Goal: Contribute content: Add original content to the website for others to see

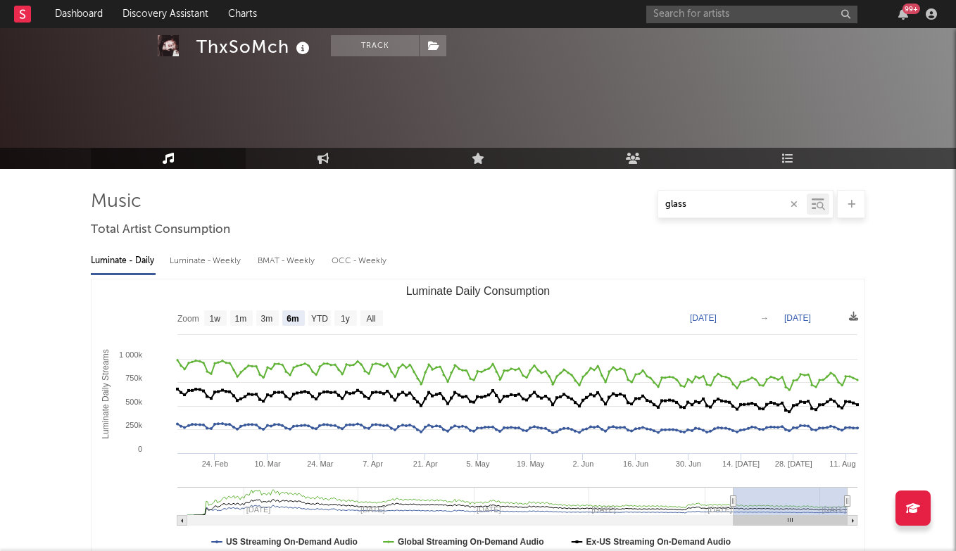
select select "6m"
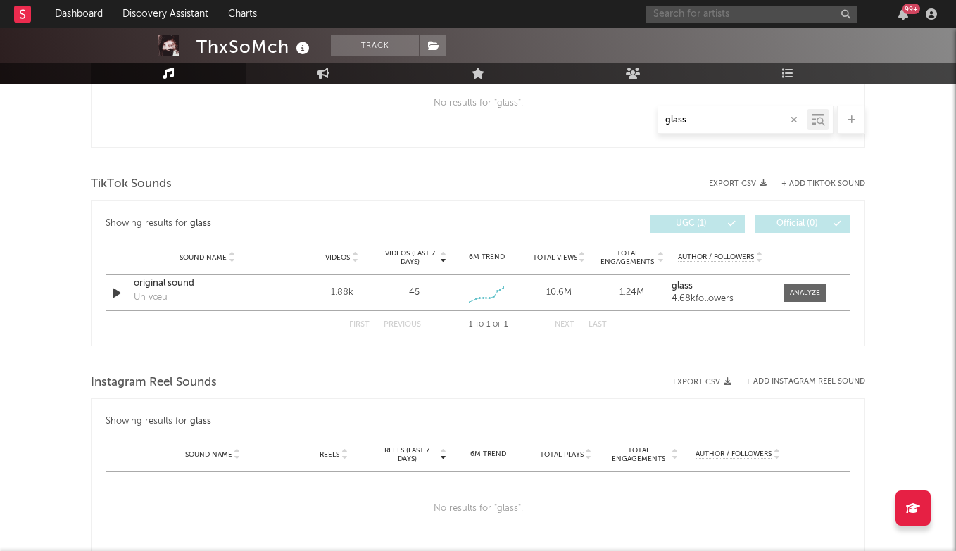
click at [740, 9] on input "text" at bounding box center [751, 15] width 211 height 18
click at [676, 7] on input "text" at bounding box center [751, 15] width 211 height 18
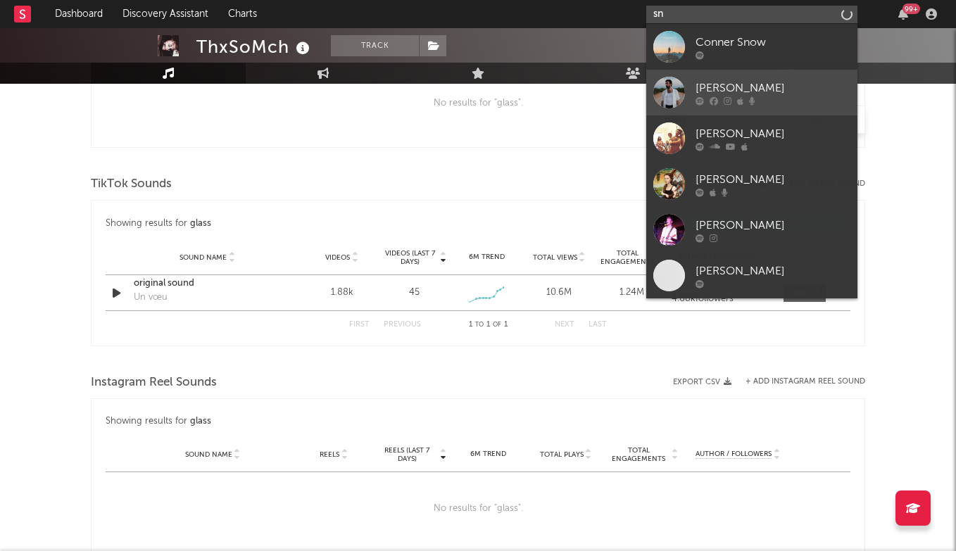
type input "s"
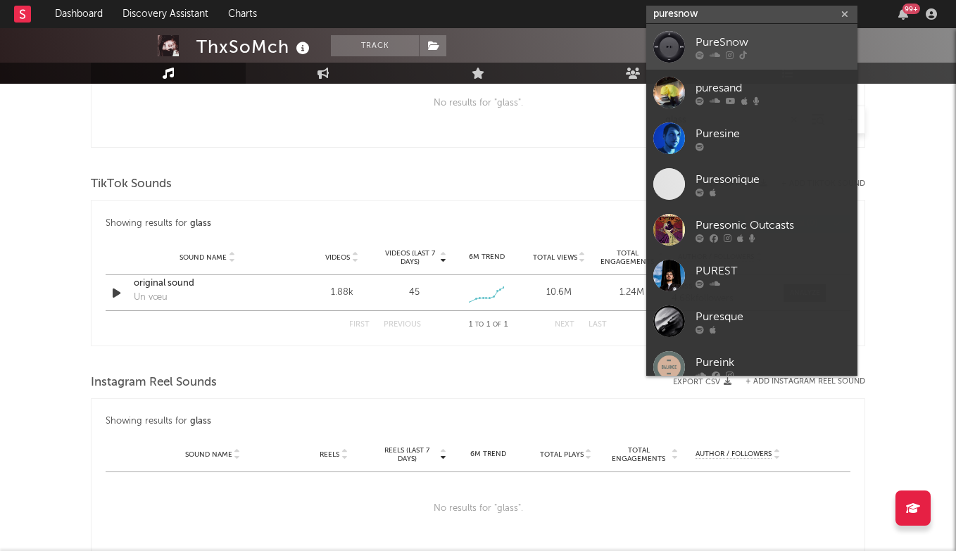
type input "puresnow"
click at [726, 41] on div "PureSnow" at bounding box center [772, 42] width 155 height 17
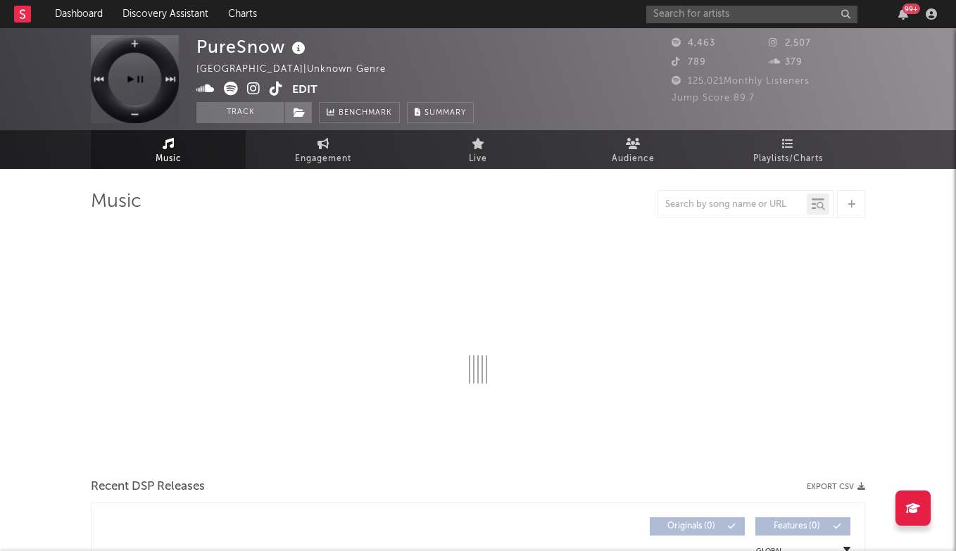
select select "1w"
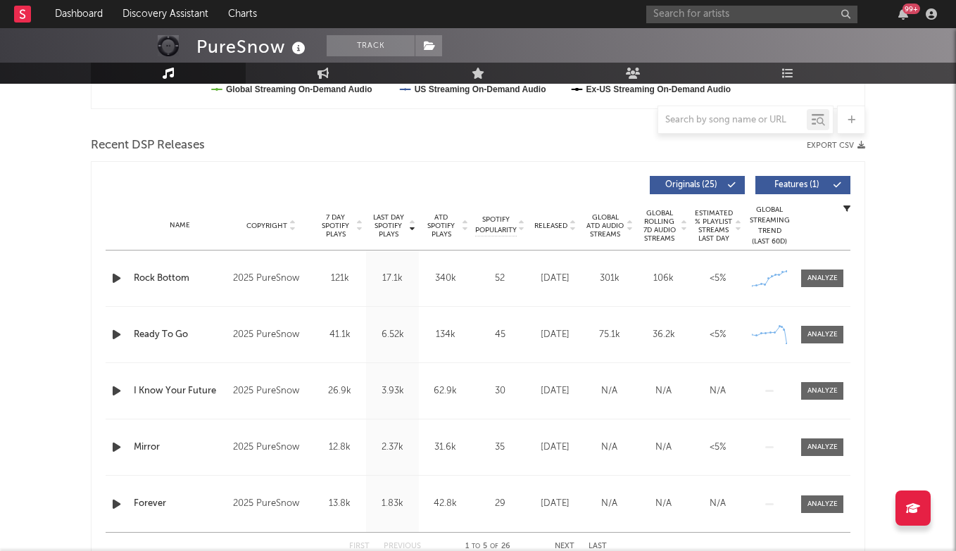
scroll to position [453, 0]
click at [818, 279] on div at bounding box center [822, 278] width 30 height 11
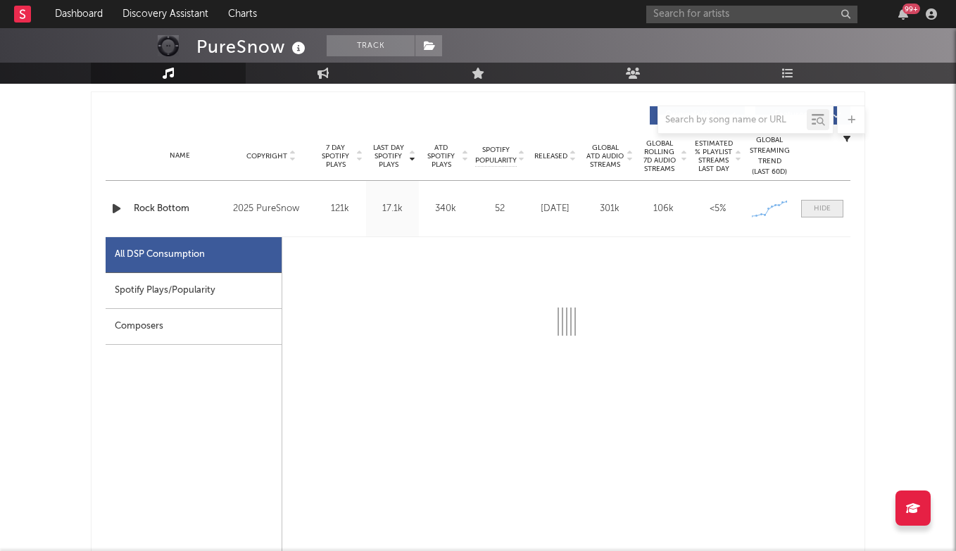
scroll to position [524, 0]
select select "1w"
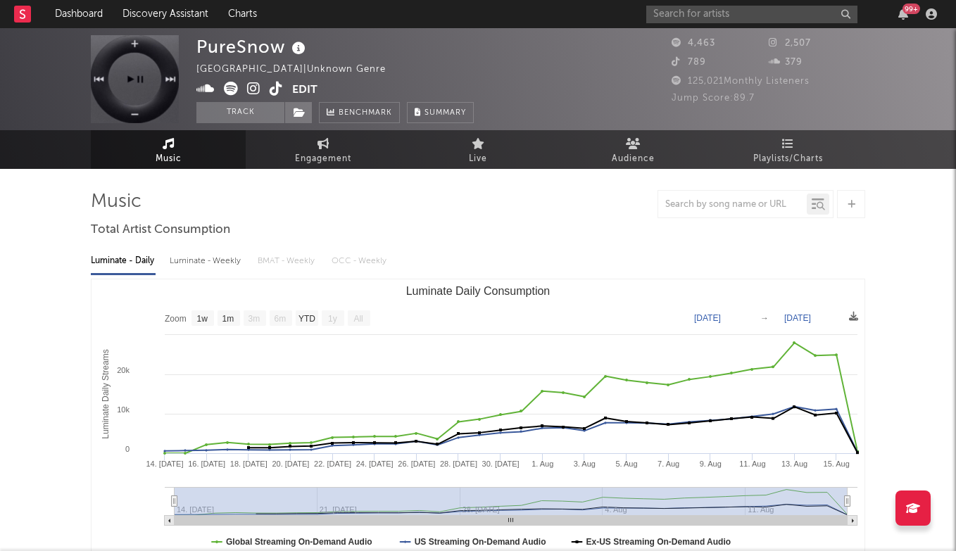
scroll to position [0, 0]
click at [759, 19] on input "text" at bounding box center [751, 15] width 211 height 18
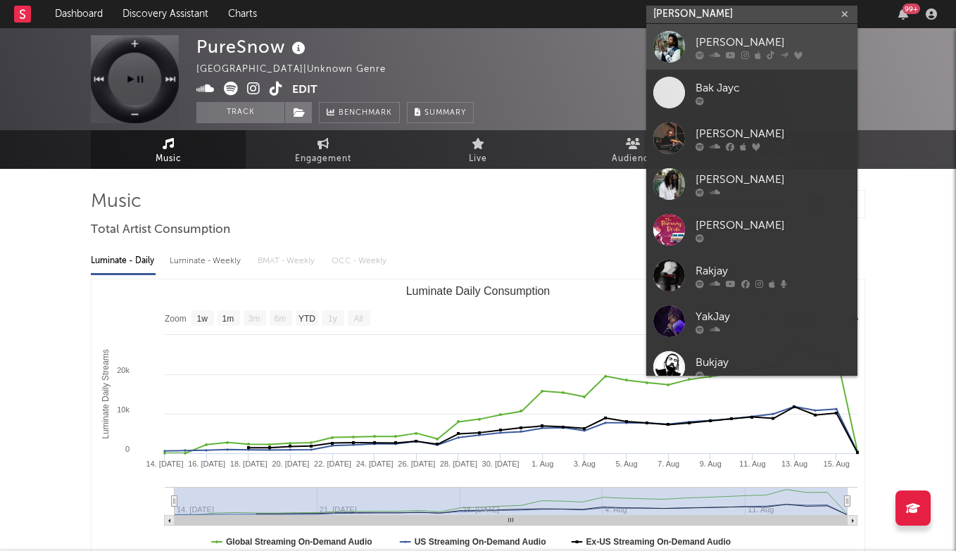
type input "[PERSON_NAME]"
click at [744, 37] on div "[PERSON_NAME]" at bounding box center [772, 42] width 155 height 17
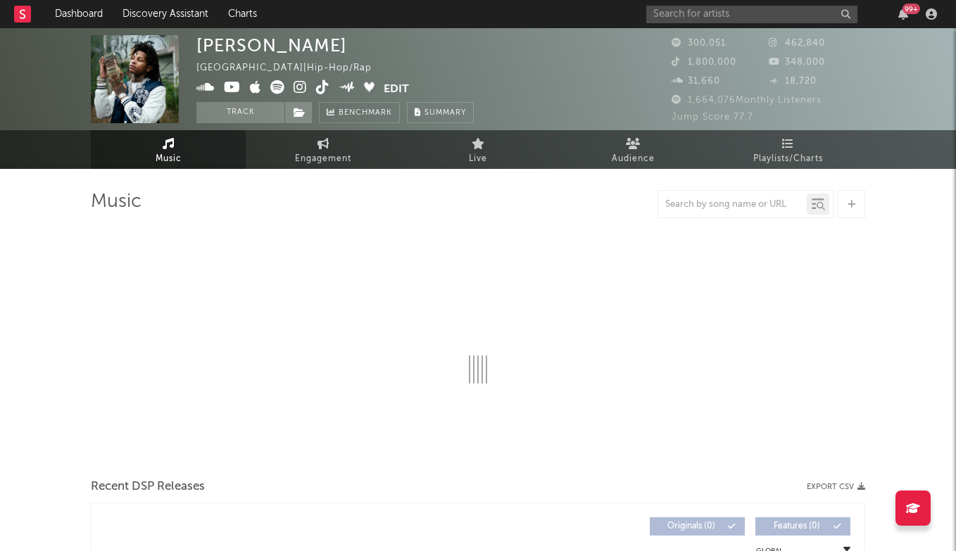
select select "6m"
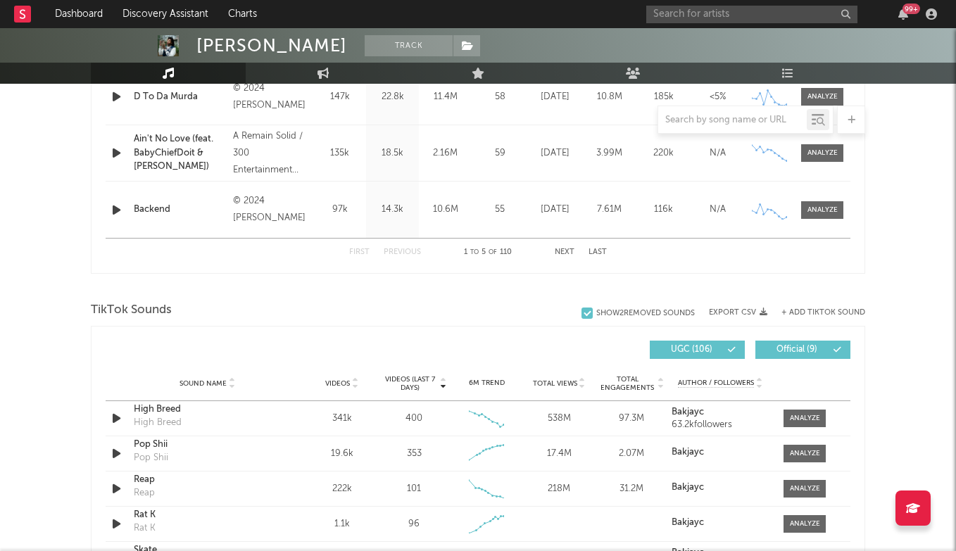
scroll to position [751, 0]
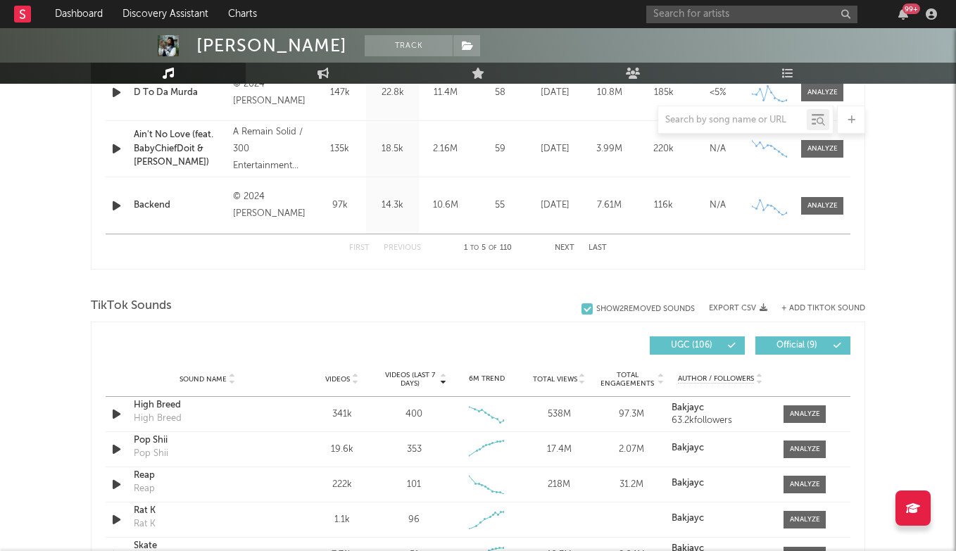
click at [805, 310] on button "+ Add TikTok Sound" at bounding box center [823, 309] width 84 height 8
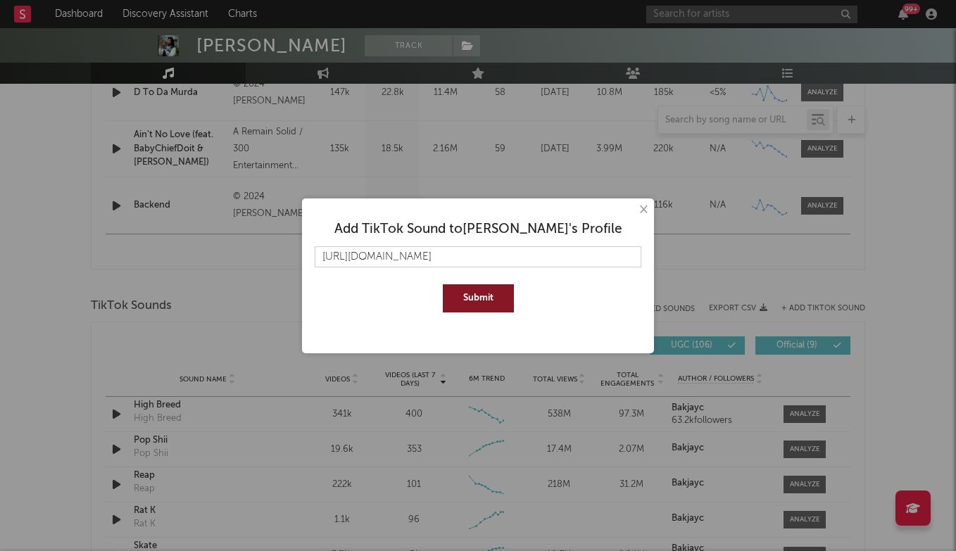
type input "[URL][DOMAIN_NAME]"
click at [486, 298] on button "Submit" at bounding box center [478, 298] width 71 height 28
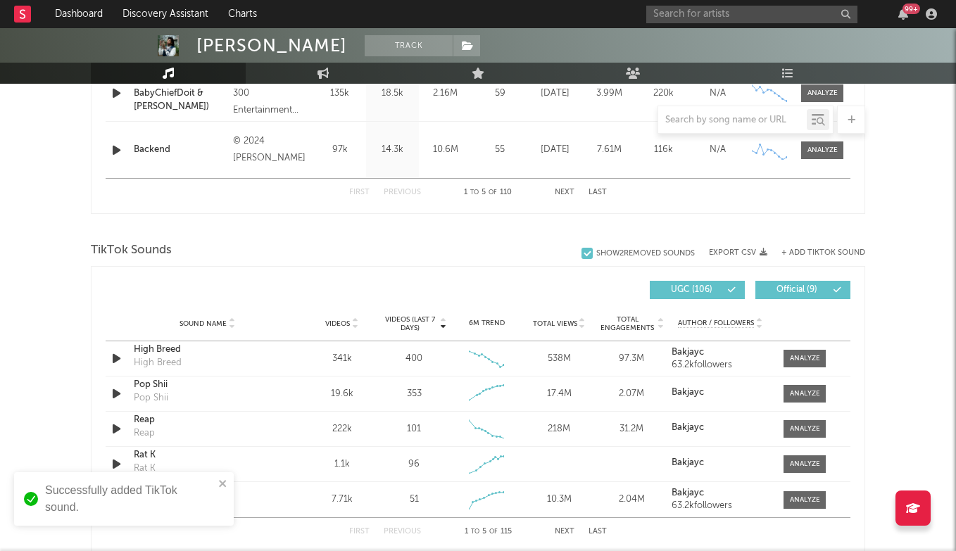
scroll to position [1027, 0]
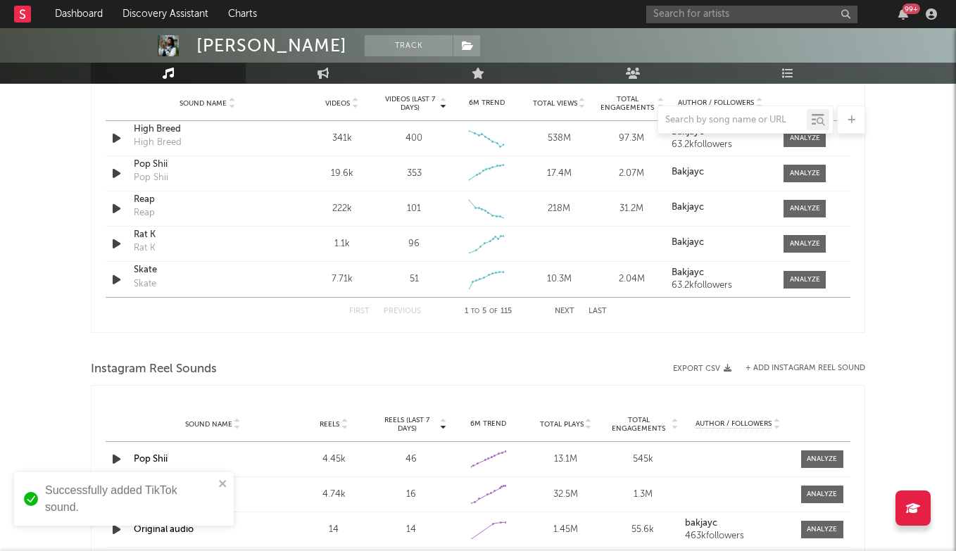
click at [600, 312] on button "Last" at bounding box center [597, 312] width 18 height 8
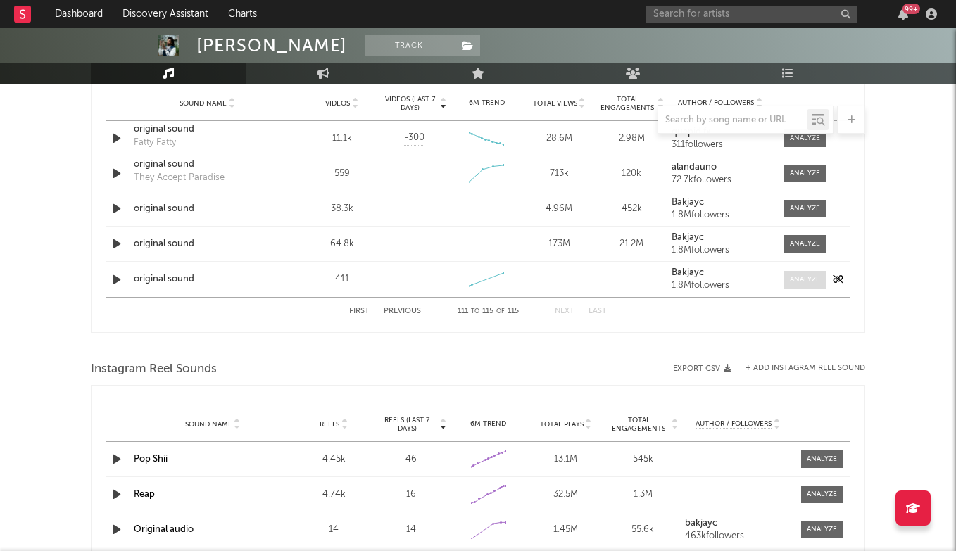
click at [808, 277] on div at bounding box center [805, 279] width 30 height 11
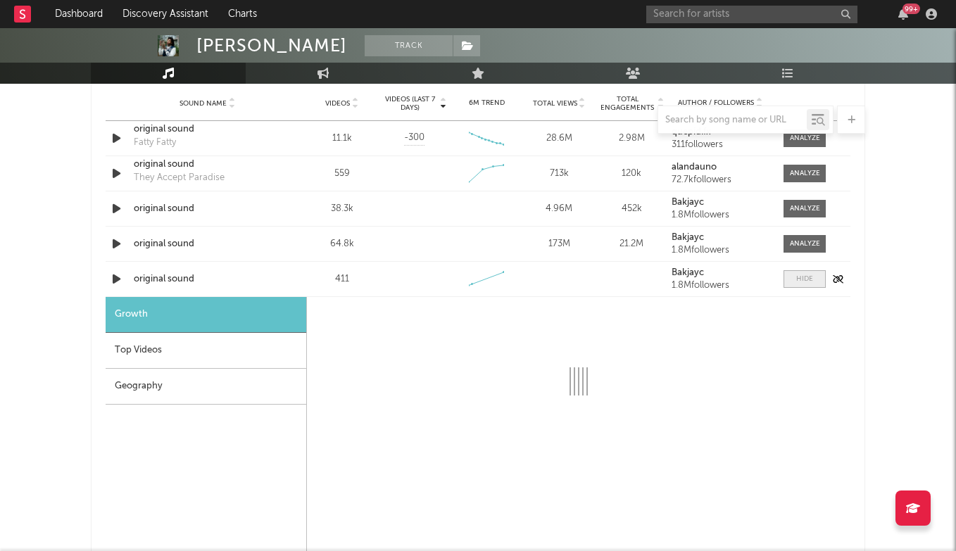
select select "1w"
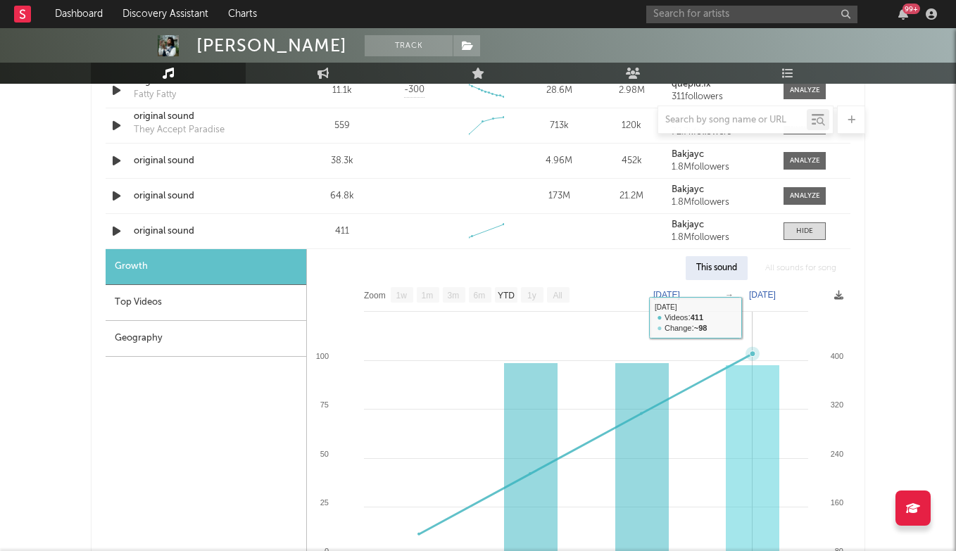
scroll to position [1037, 0]
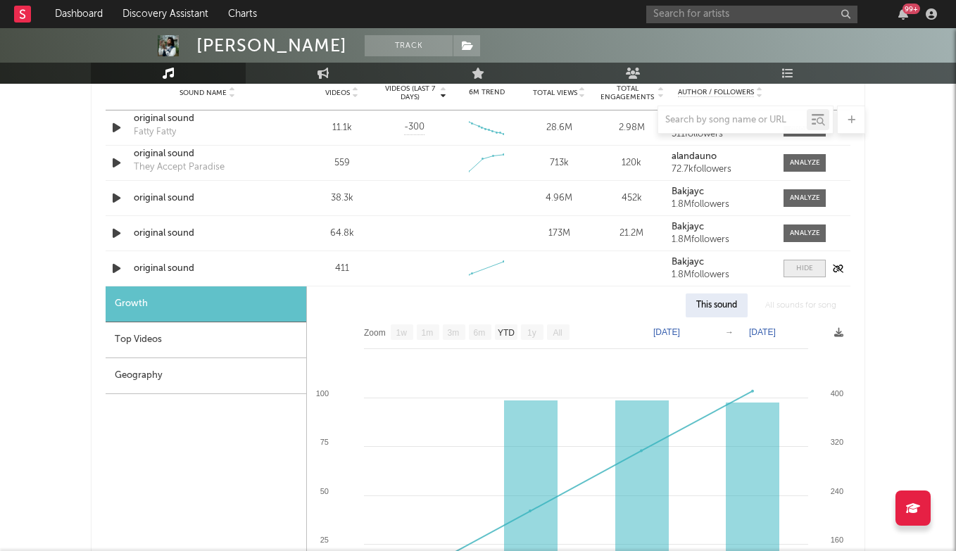
click at [813, 261] on span at bounding box center [804, 269] width 42 height 18
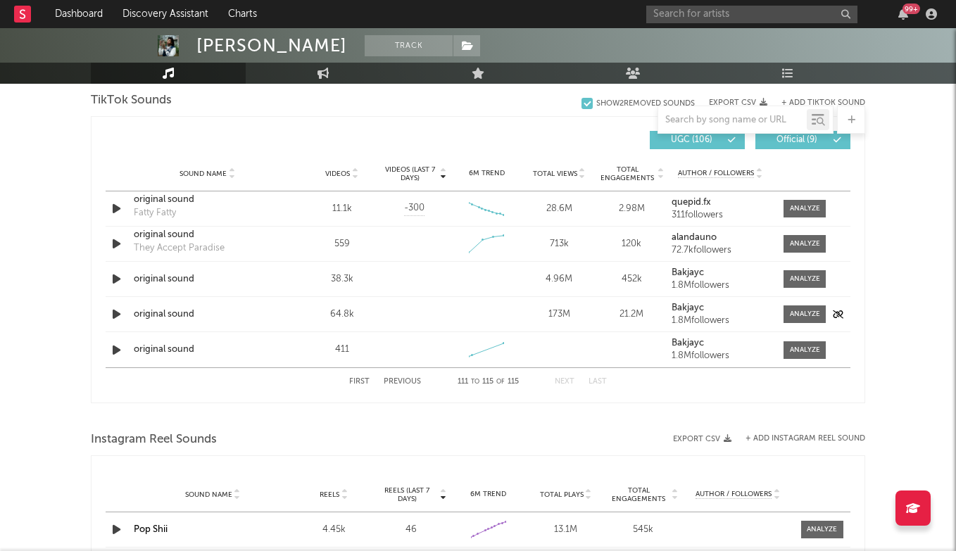
scroll to position [948, 0]
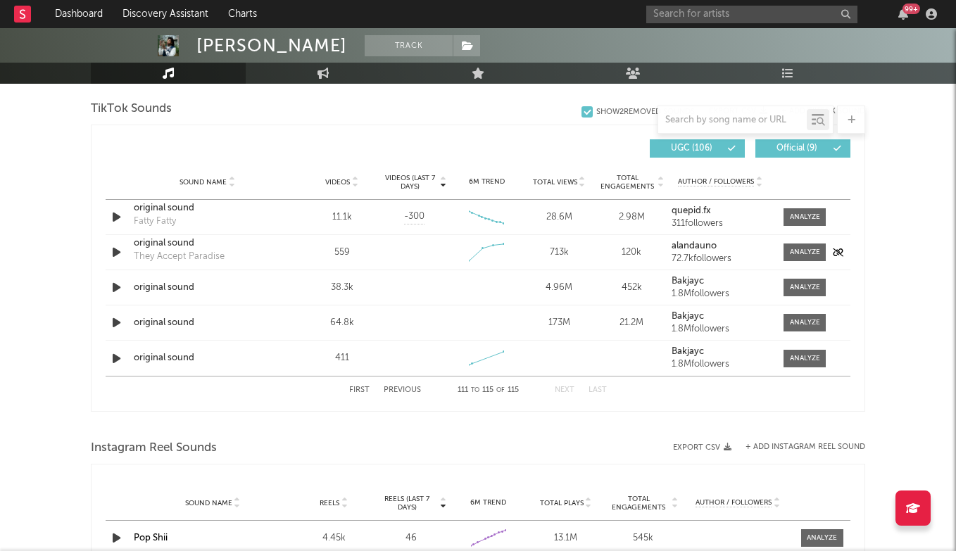
click at [688, 243] on strong "alandauno" at bounding box center [693, 245] width 45 height 9
